Goal: Unclear: Browse casually

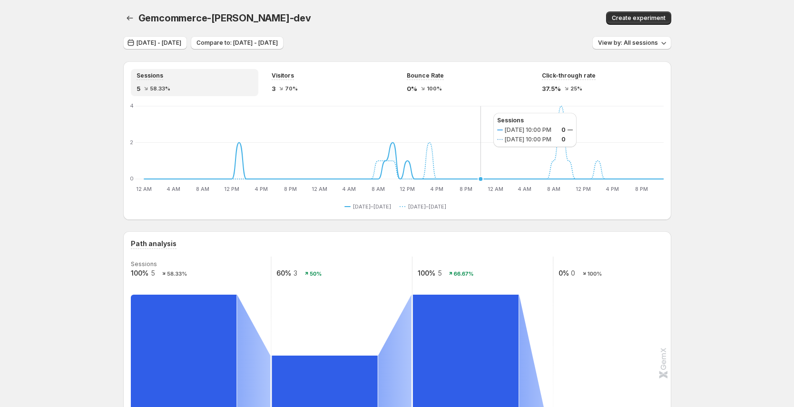
scroll to position [2, 0]
